Goal: Communication & Community: Answer question/provide support

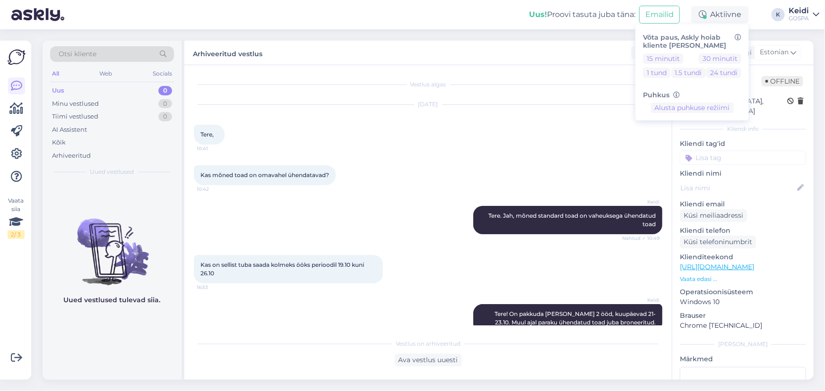
scroll to position [124, 0]
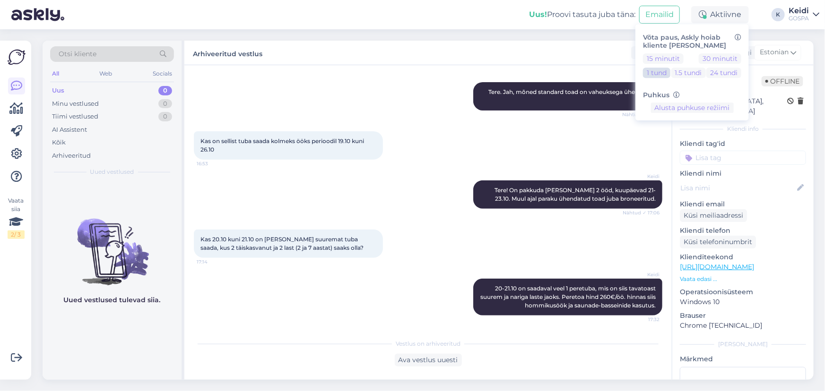
click at [652, 68] on button "1 tund" at bounding box center [656, 73] width 27 height 10
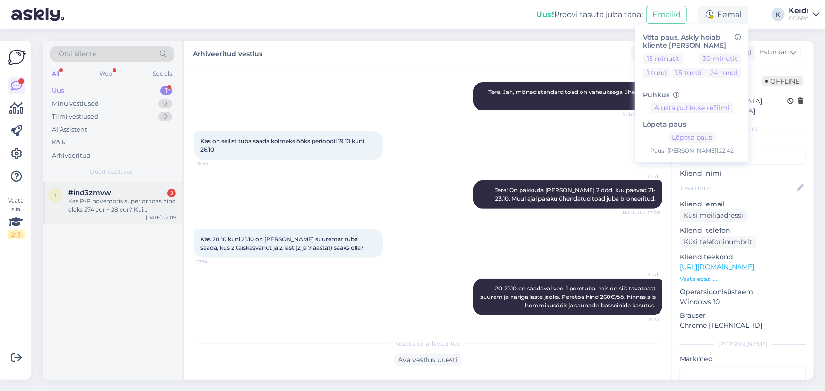
click at [113, 204] on div "Kas R-P novembris superior toas hind oleks 274 eur + 28 eur? Kui [PERSON_NAME] …" at bounding box center [122, 205] width 108 height 17
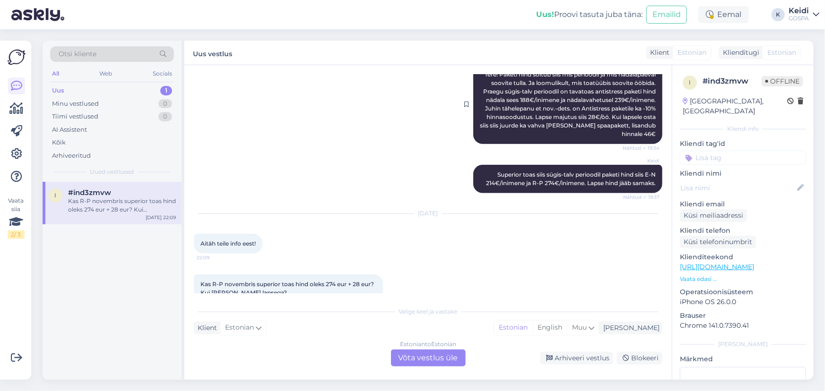
scroll to position [227, 0]
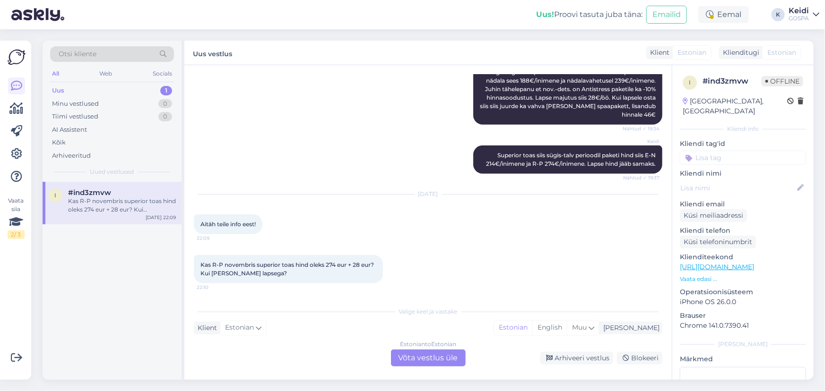
click at [419, 358] on div "Estonian to Estonian Võta vestlus üle" at bounding box center [428, 358] width 75 height 17
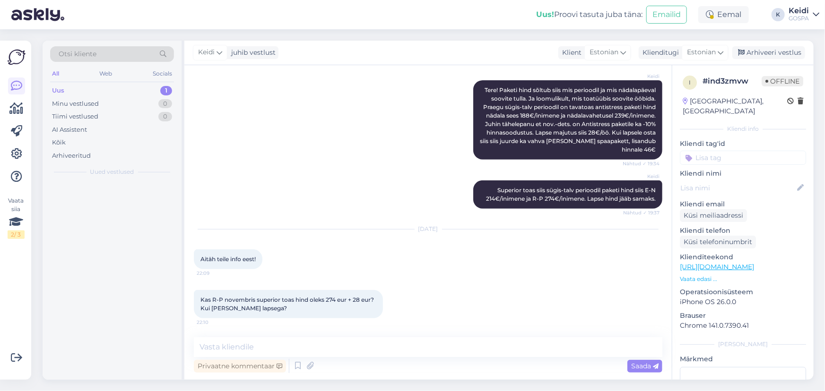
scroll to position [191, 0]
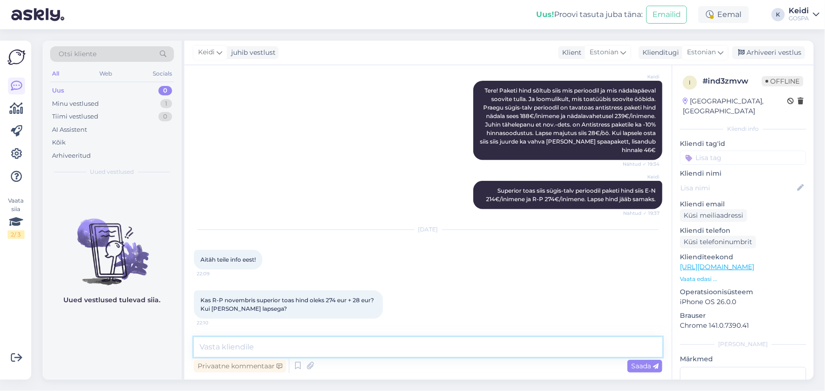
click at [357, 352] on textarea at bounding box center [428, 347] width 468 height 20
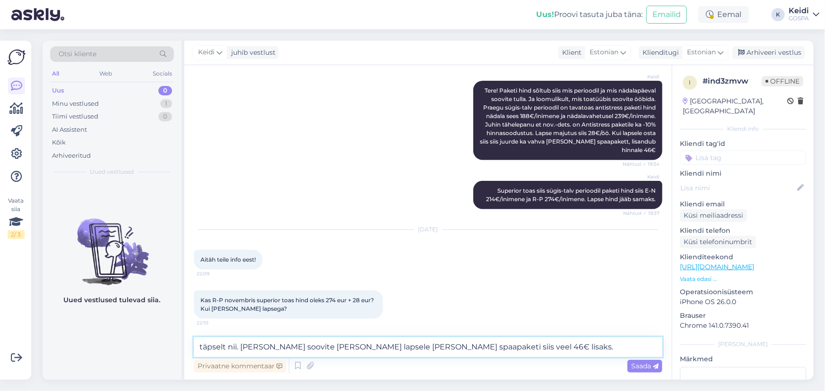
click at [203, 346] on textarea "täpselt nii. [PERSON_NAME] soovite [PERSON_NAME] lapsele [PERSON_NAME] spaapake…" at bounding box center [428, 347] width 468 height 20
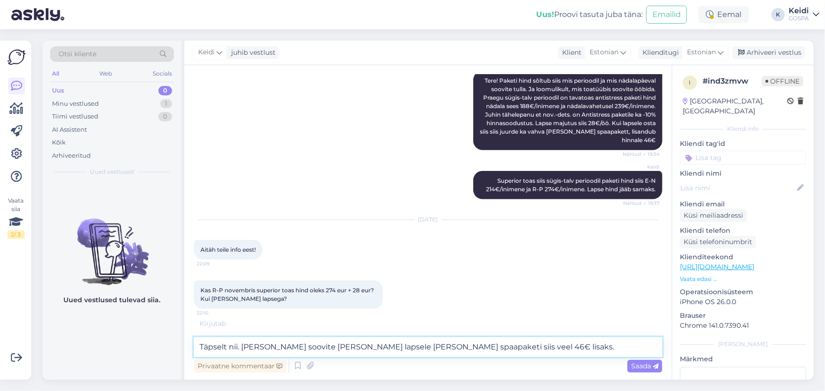
click at [368, 348] on textarea "Täpselt nii. [PERSON_NAME] soovite [PERSON_NAME] lapsele [PERSON_NAME] spaapake…" at bounding box center [428, 347] width 468 height 20
type textarea "Täpselt nii. [PERSON_NAME] soovite [PERSON_NAME] lapsele [PERSON_NAME] spaapake…"
click at [649, 368] on span "Saada" at bounding box center [644, 366] width 27 height 9
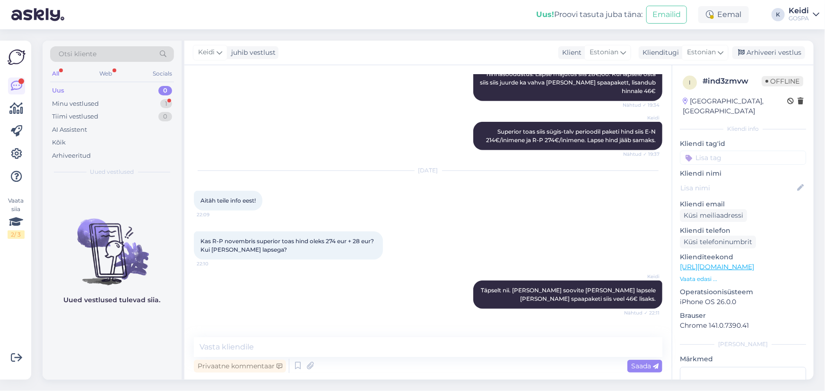
scroll to position [290, 0]
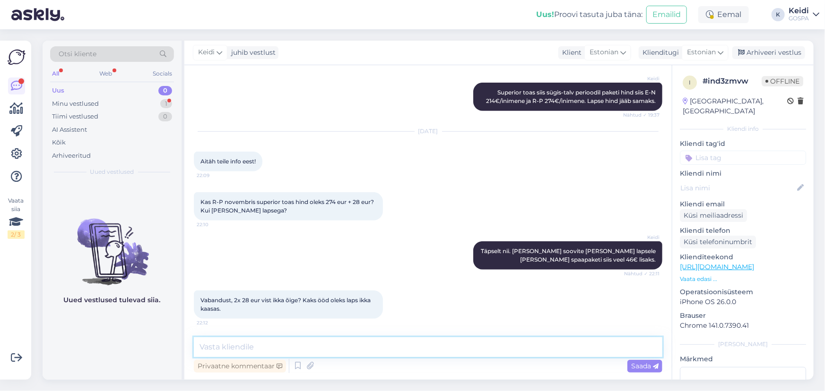
click at [313, 350] on textarea at bounding box center [428, 347] width 468 height 20
type textarea "Jah see 28€ on öö hind ehk siis 2 ööd 2x28€."
click at [638, 365] on span "Saada" at bounding box center [644, 366] width 27 height 9
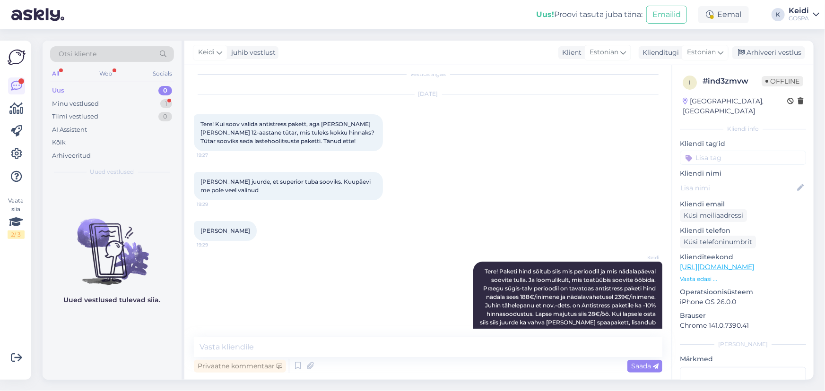
scroll to position [0, 0]
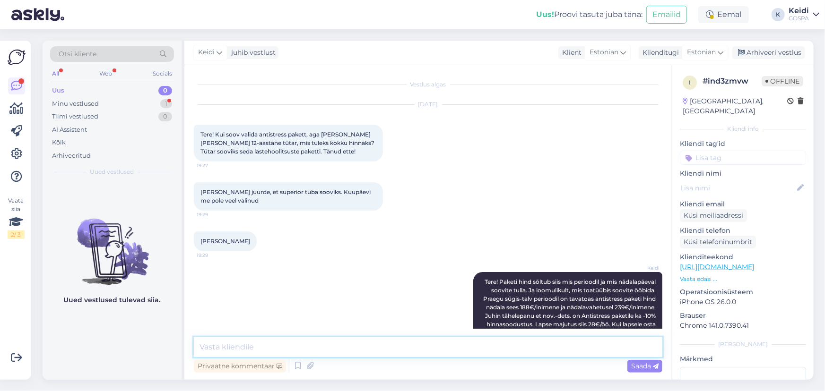
click at [231, 346] on textarea at bounding box center [428, 347] width 468 height 20
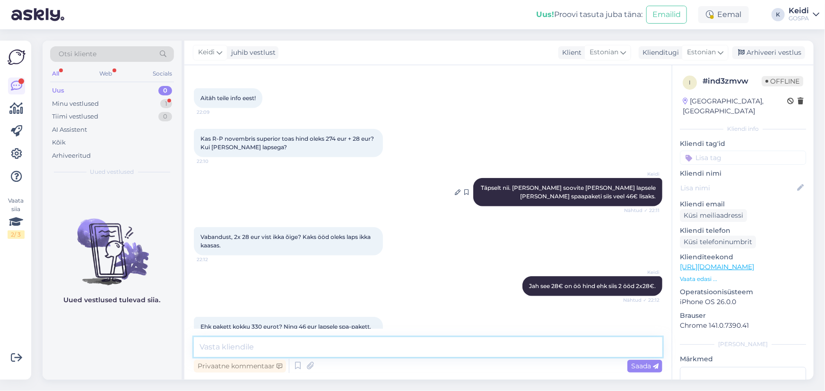
scroll to position [388, 0]
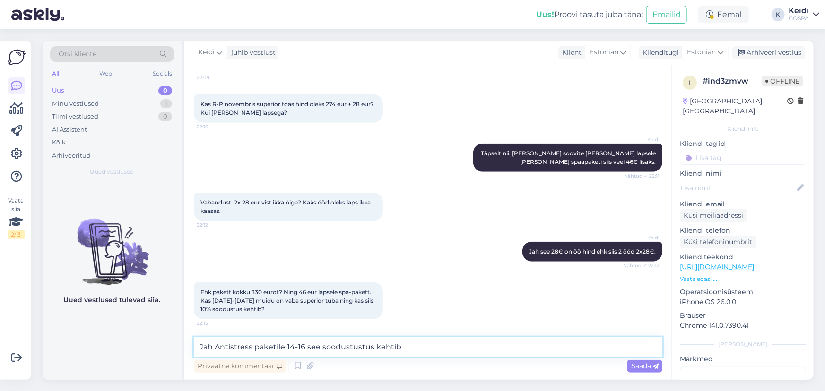
click at [306, 345] on textarea "Jah Antistress paketile 14-16 see soodustustus kehtib" at bounding box center [428, 347] width 468 height 20
click at [411, 347] on textarea "Jah Antistress paketile 14-16.11 see soodustustus kehtib" at bounding box center [428, 347] width 468 height 20
click at [439, 347] on textarea "Jah Antistress paketile 14-16.11 see soodustustus kehtib. Ehk siis 274€-10%+56€…" at bounding box center [428, 347] width 468 height 20
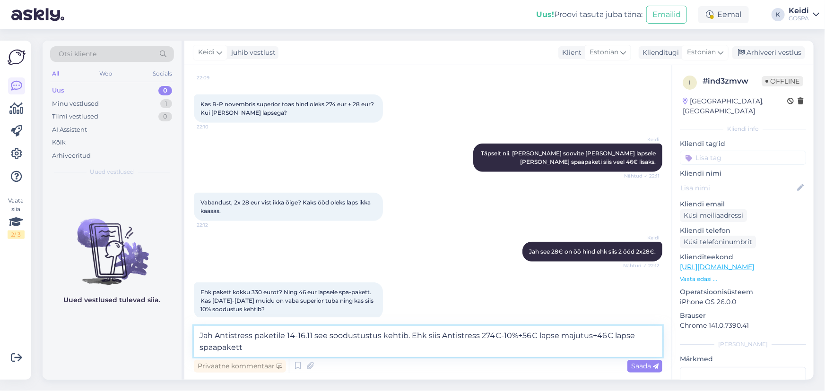
click at [286, 345] on textarea "Jah Antistress paketile 14-16.11 see soodustustus kehtib. Ehk siis Antistress 2…" at bounding box center [428, 341] width 468 height 31
type textarea "Jah Antistress paketile 14-16.11 see soodustustus kehtib. Ehk siis Antistress 2…"
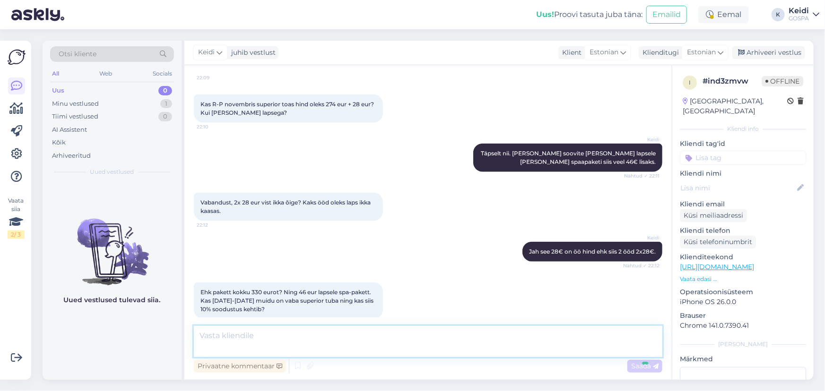
scroll to position [445, 0]
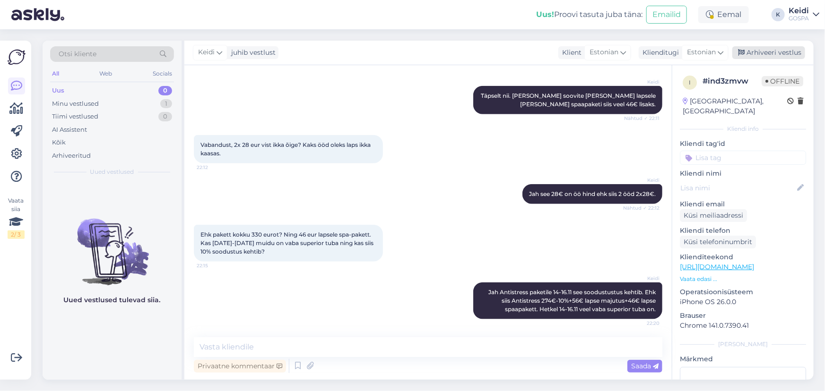
click at [778, 52] on div "Arhiveeri vestlus" at bounding box center [768, 52] width 73 height 13
